Goal: Information Seeking & Learning: Understand process/instructions

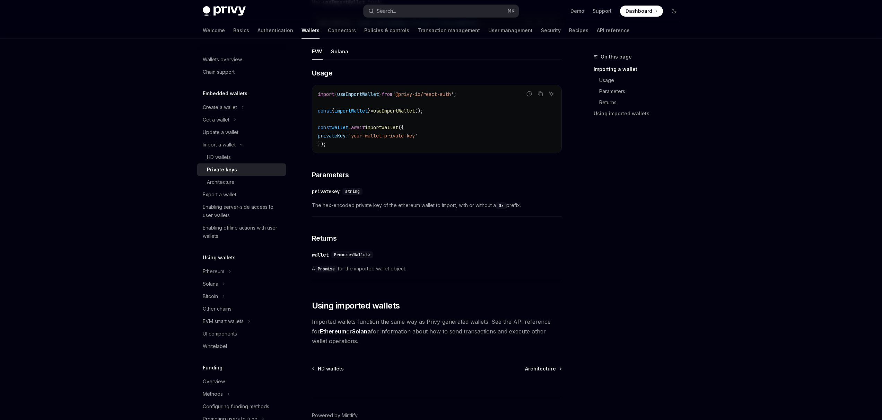
scroll to position [242, 0]
